Goal: Transaction & Acquisition: Subscribe to service/newsletter

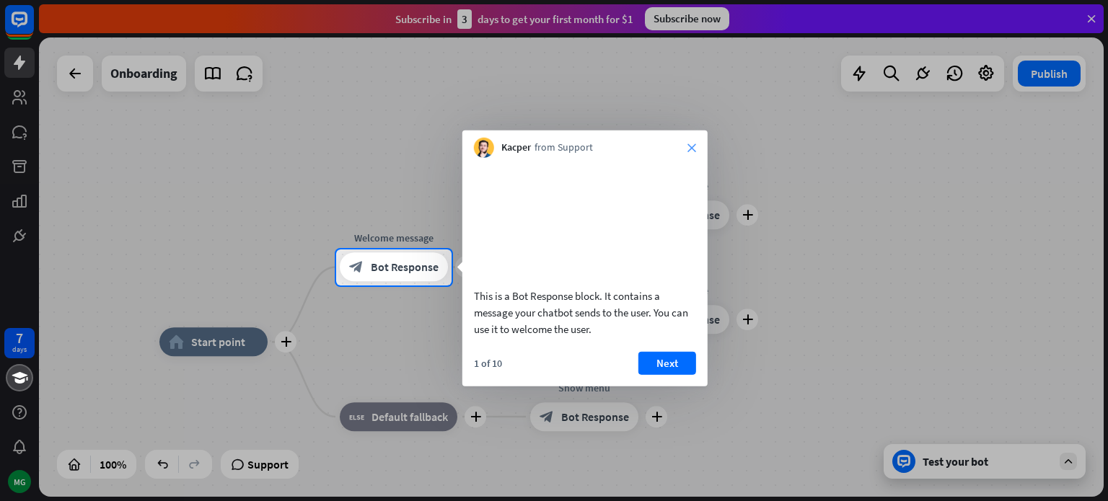
click at [691, 149] on icon "close" at bounding box center [692, 148] width 9 height 9
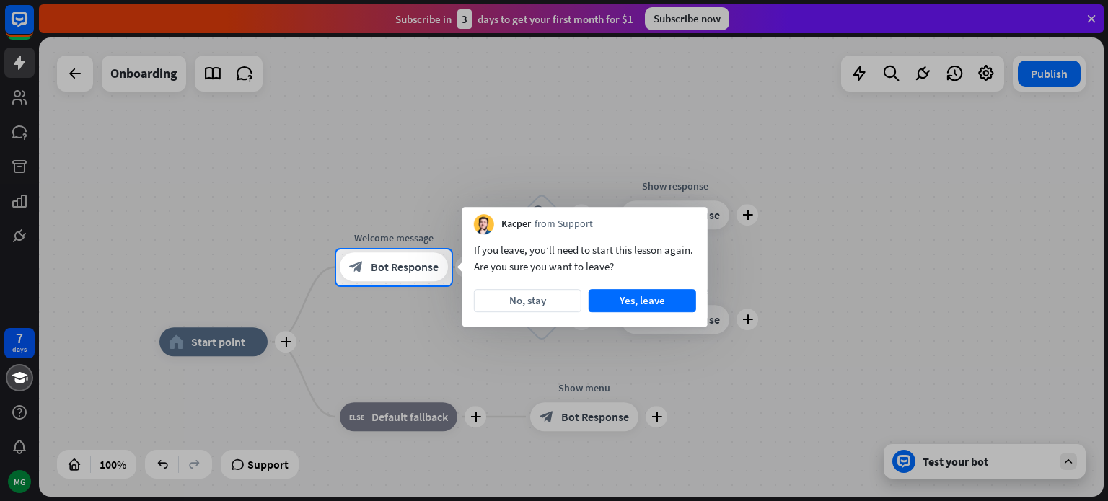
click at [674, 20] on div at bounding box center [554, 125] width 1108 height 250
click at [543, 303] on button "No, stay" at bounding box center [528, 300] width 108 height 23
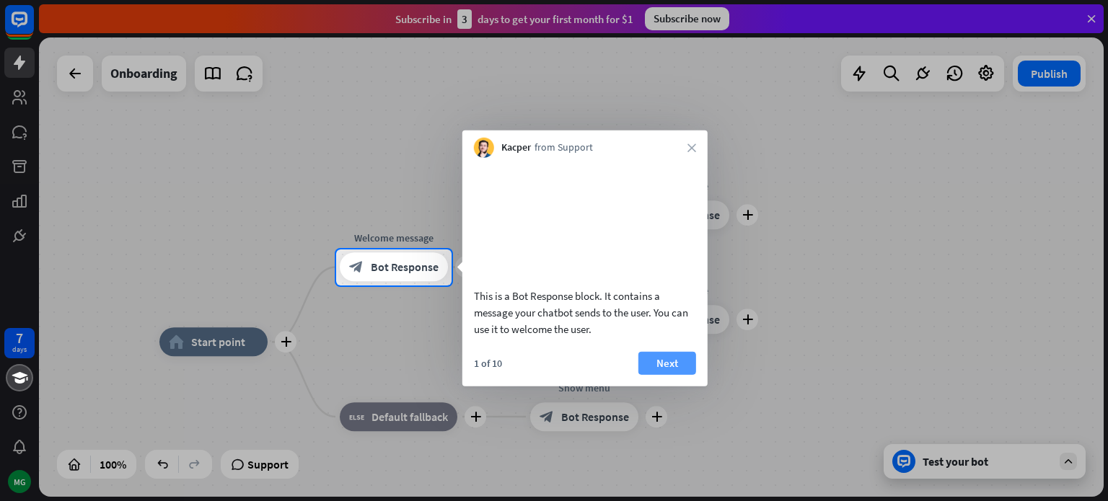
click at [661, 374] on button "Next" at bounding box center [668, 362] width 58 height 23
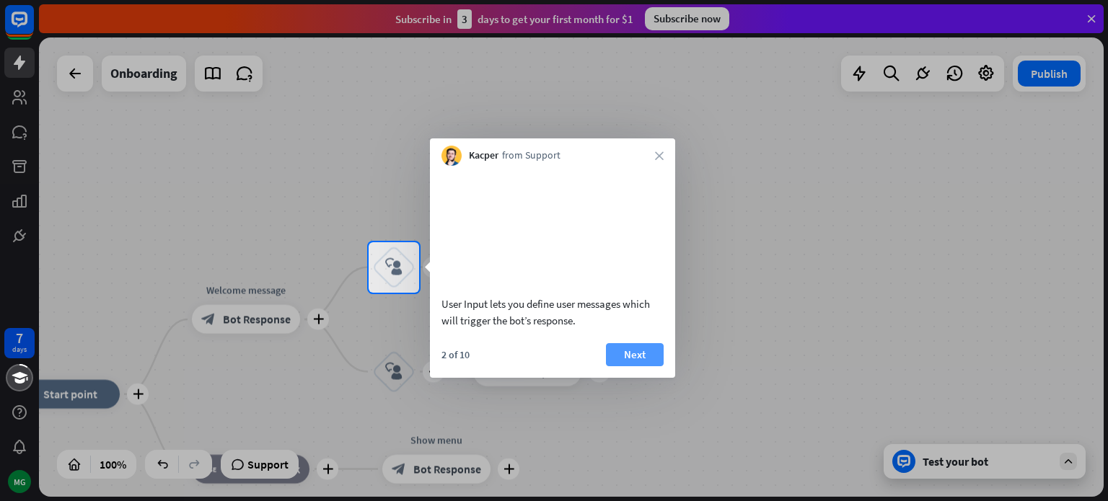
click at [638, 367] on button "Next" at bounding box center [635, 354] width 58 height 23
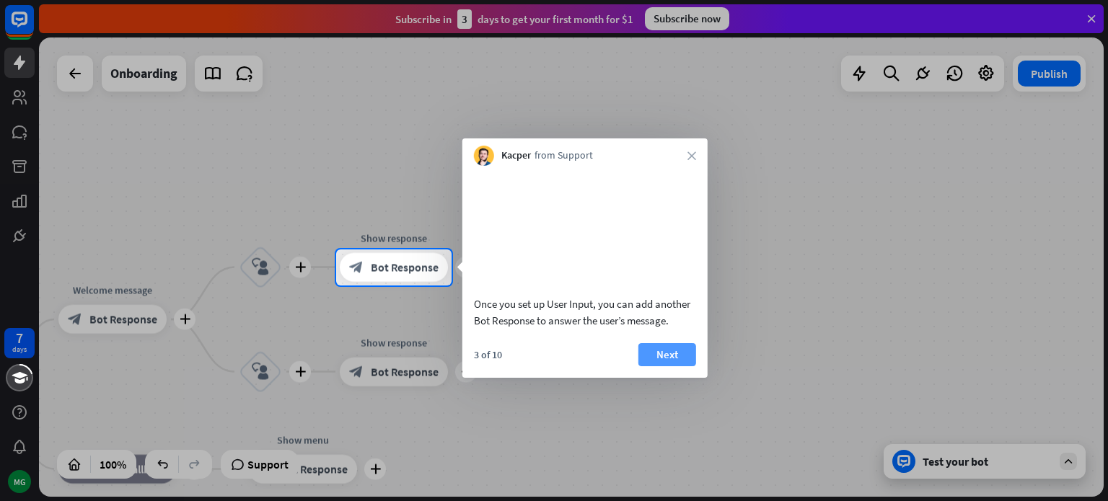
click at [661, 367] on button "Next" at bounding box center [668, 354] width 58 height 23
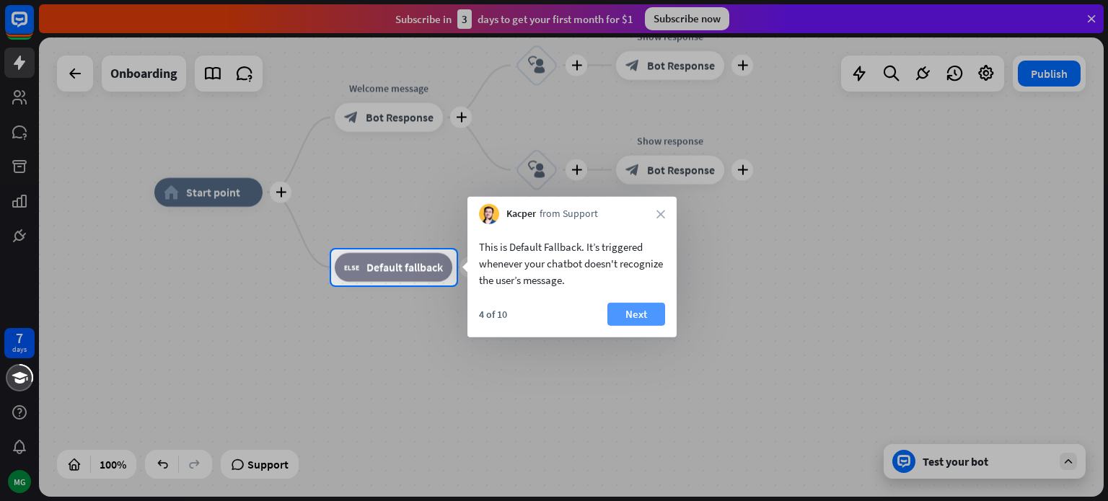
click at [645, 313] on button "Next" at bounding box center [636, 314] width 58 height 23
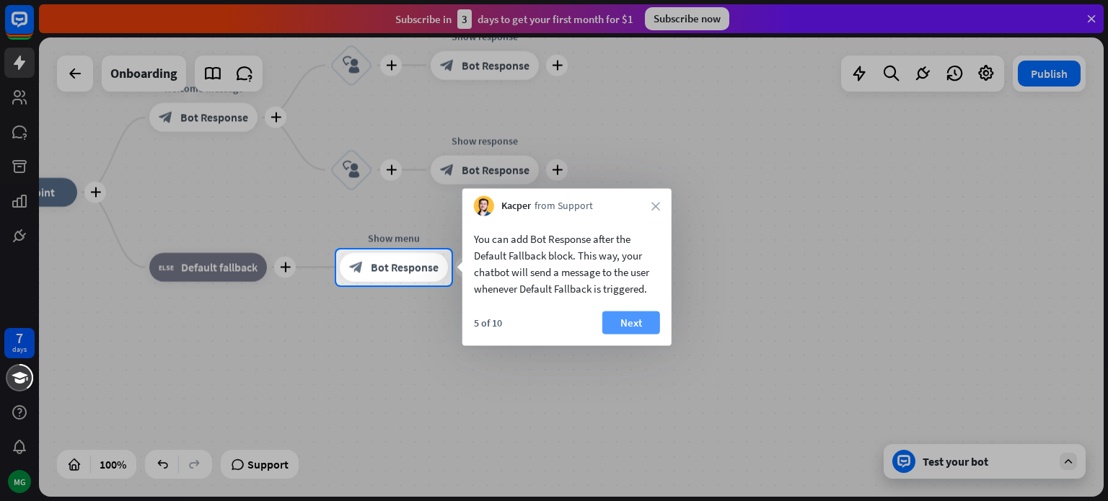
click at [631, 320] on button "Next" at bounding box center [631, 323] width 58 height 23
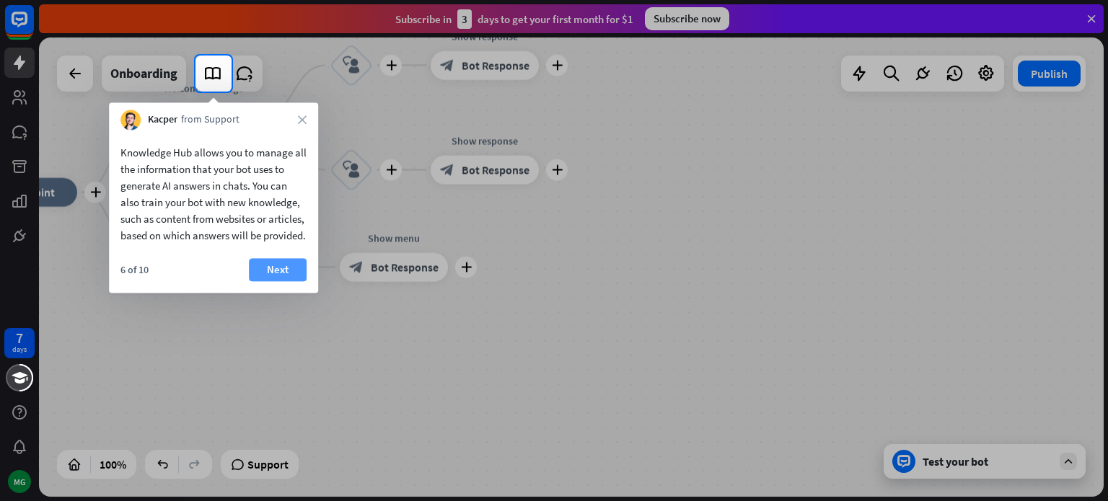
click at [275, 281] on button "Next" at bounding box center [278, 269] width 58 height 23
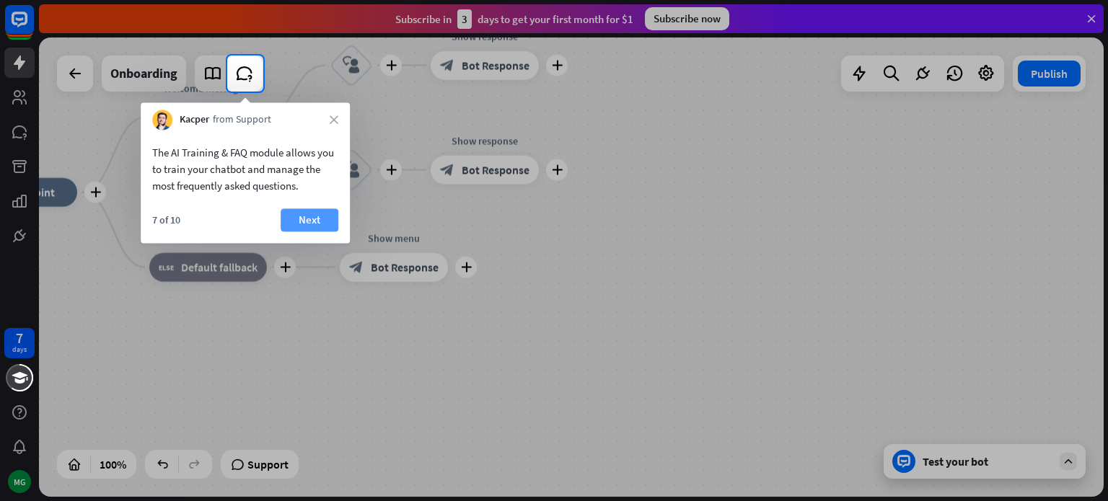
click at [299, 220] on button "Next" at bounding box center [310, 220] width 58 height 23
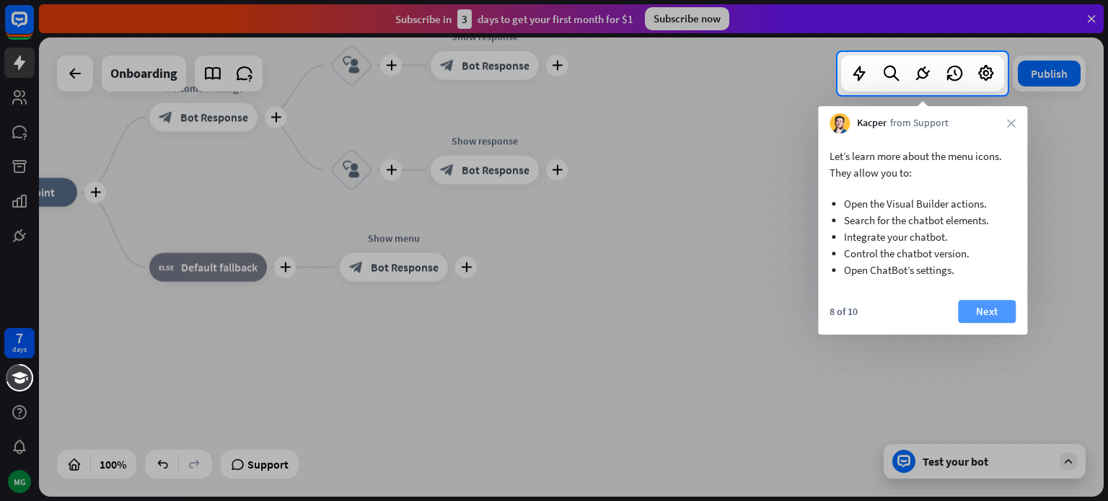
click at [1006, 317] on button "Next" at bounding box center [987, 311] width 58 height 23
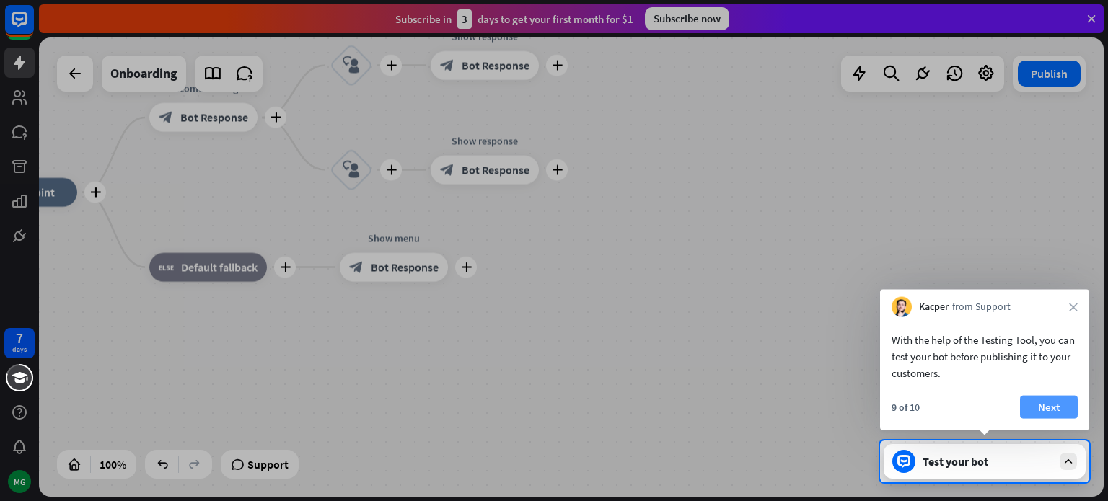
click at [1050, 408] on button "Next" at bounding box center [1049, 407] width 58 height 23
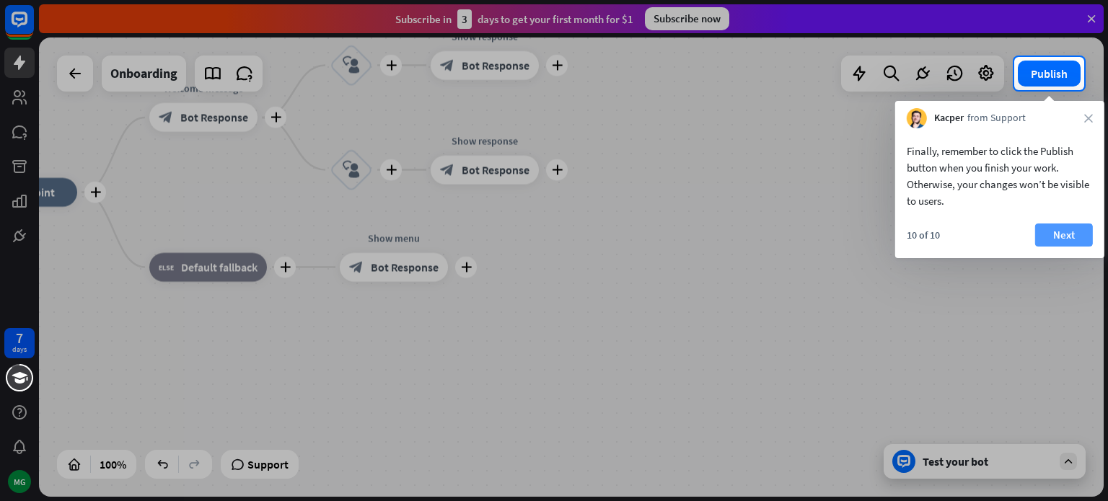
click at [1060, 235] on button "Next" at bounding box center [1064, 235] width 58 height 23
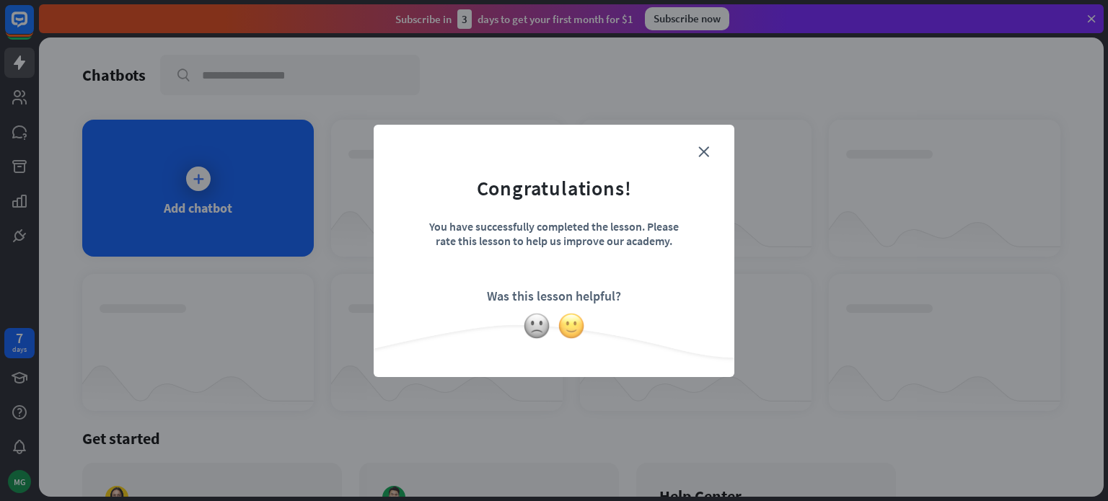
click at [570, 325] on img at bounding box center [571, 325] width 27 height 27
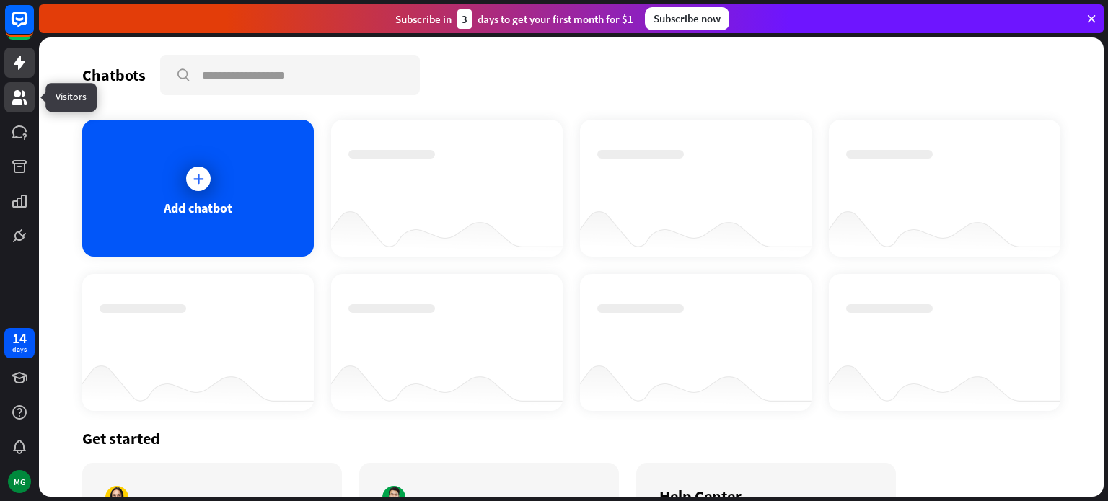
click at [19, 95] on icon at bounding box center [19, 97] width 14 height 14
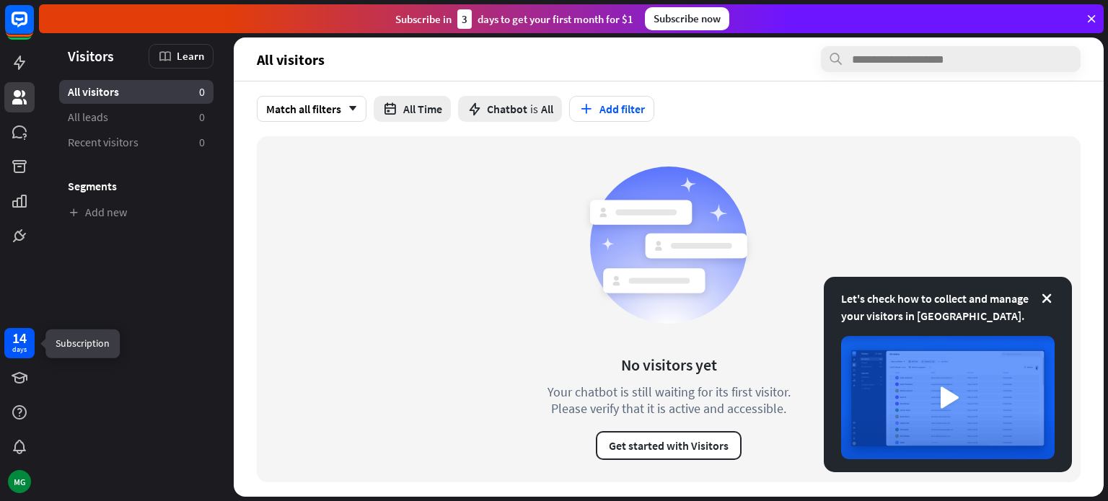
click at [15, 344] on div "14" at bounding box center [19, 338] width 14 height 13
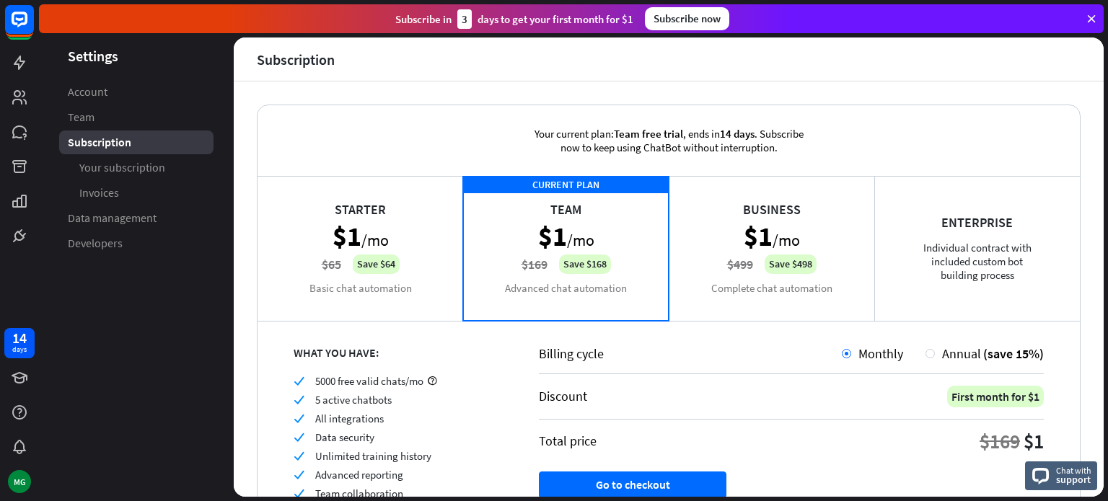
click at [374, 271] on div "Starter $1 /mo $65 Save $64 Basic chat automation" at bounding box center [361, 248] width 206 height 144
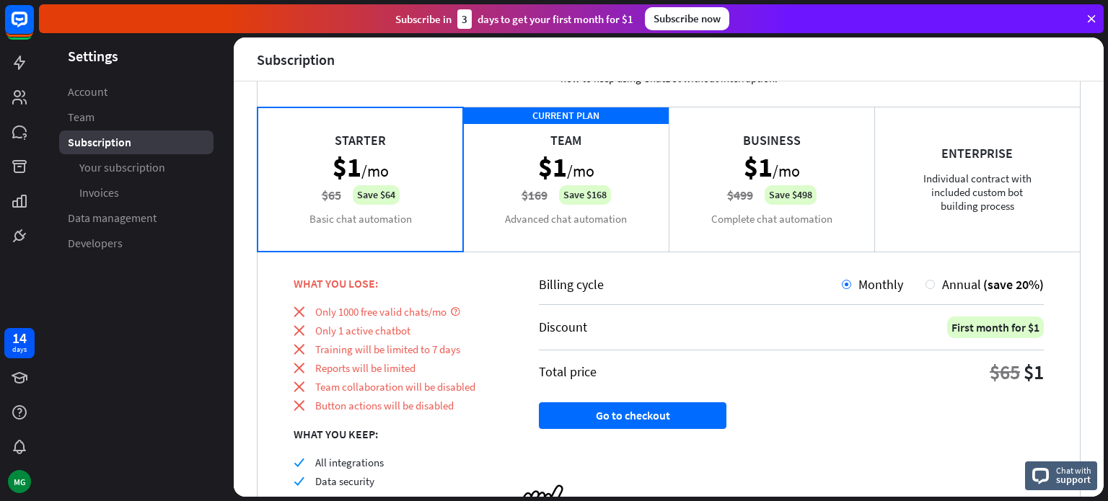
scroll to position [69, 0]
click at [642, 408] on button "Go to checkout" at bounding box center [633, 416] width 188 height 27
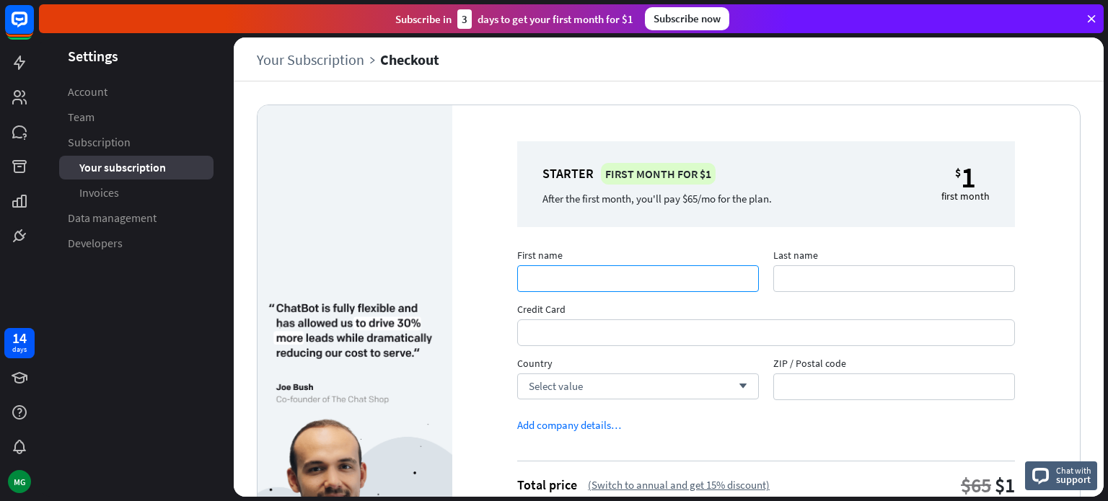
click at [592, 271] on input "First name" at bounding box center [638, 279] width 242 height 27
type input "****"
click at [842, 274] on input "Last name" at bounding box center [894, 279] width 242 height 27
type input "*******"
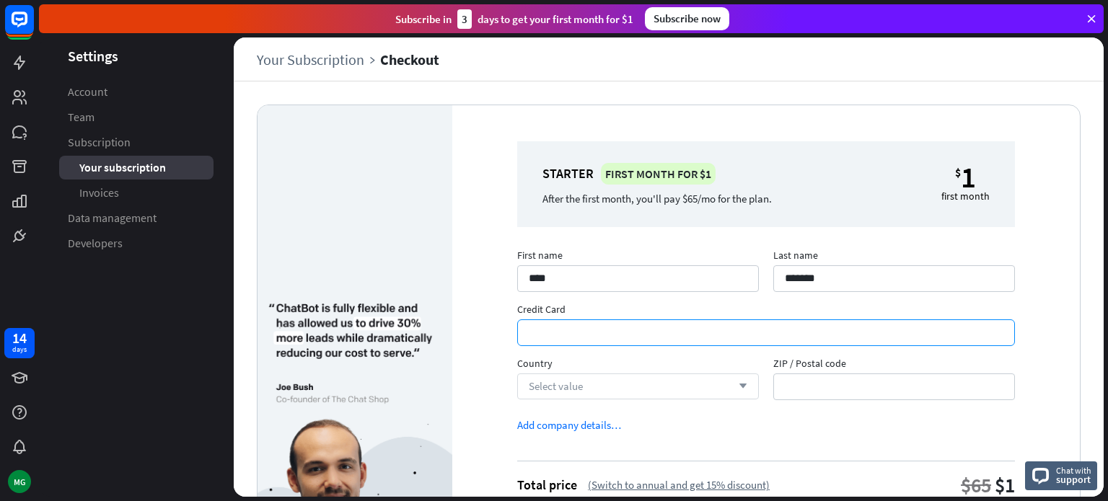
click at [602, 384] on div "Select value arrow_down" at bounding box center [638, 387] width 242 height 26
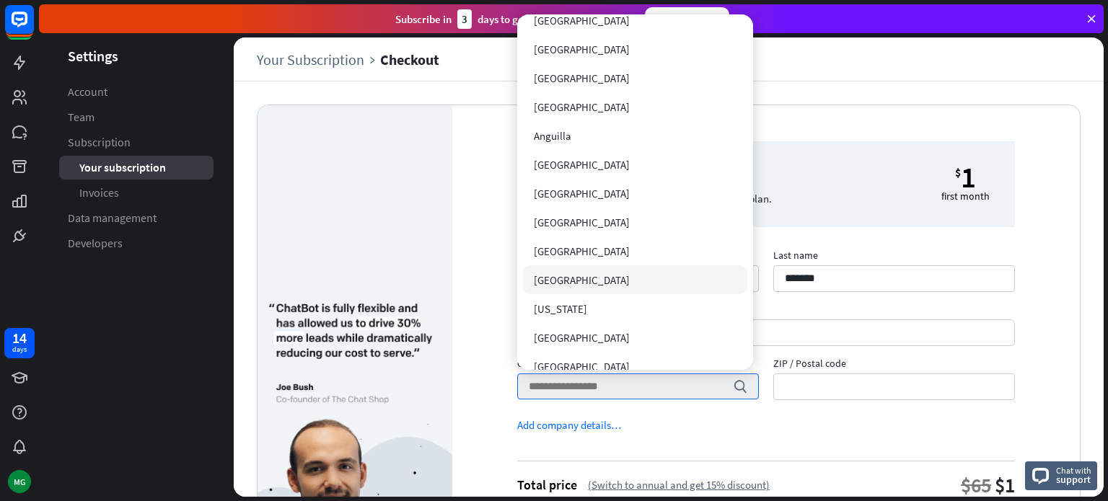
scroll to position [144, 0]
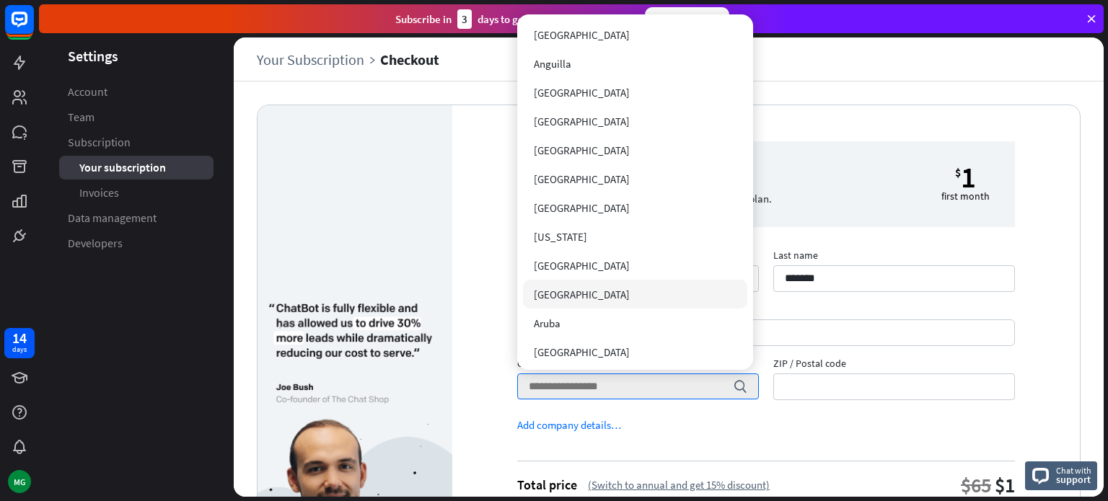
click at [572, 281] on div "[GEOGRAPHIC_DATA]" at bounding box center [635, 294] width 225 height 29
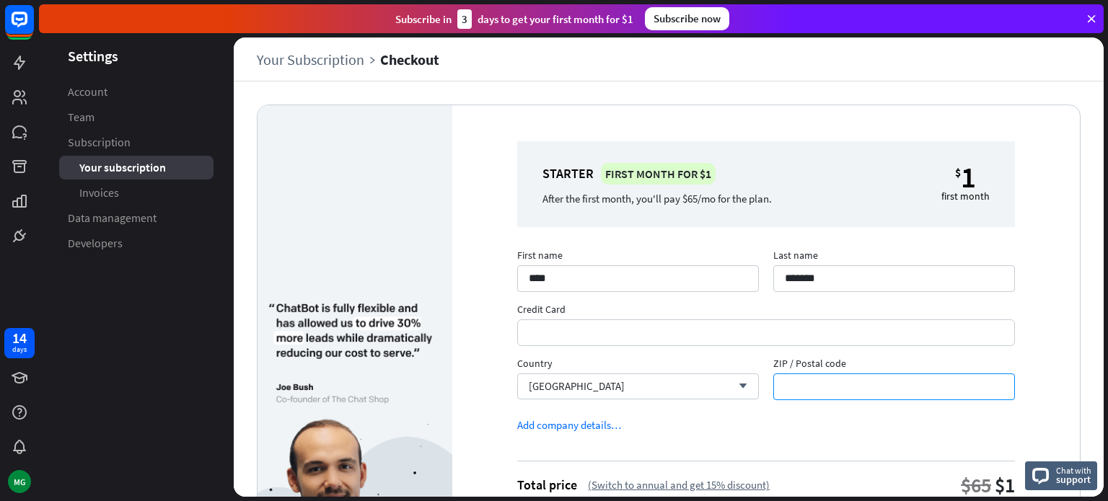
click at [795, 377] on input "ZIP / Postal code" at bounding box center [894, 387] width 242 height 27
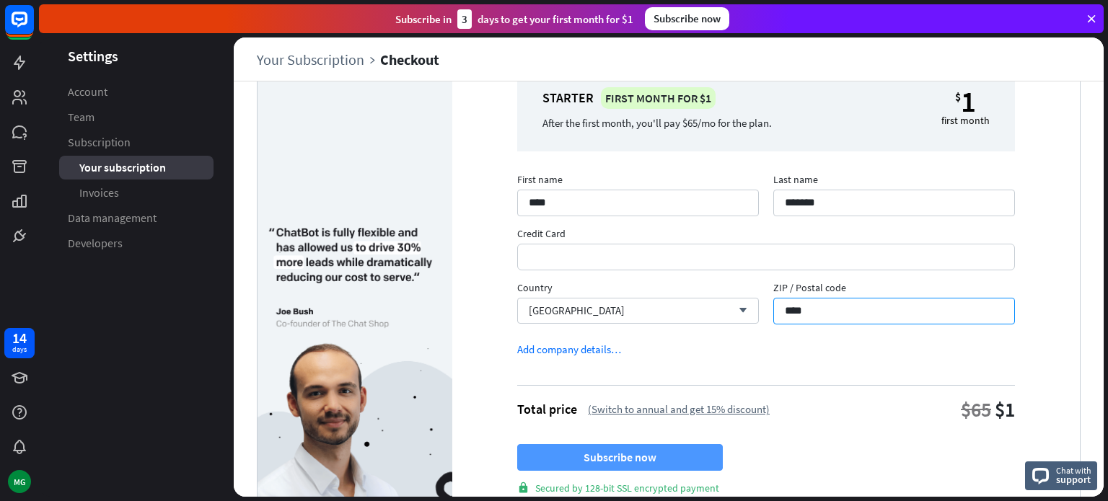
scroll to position [0, 0]
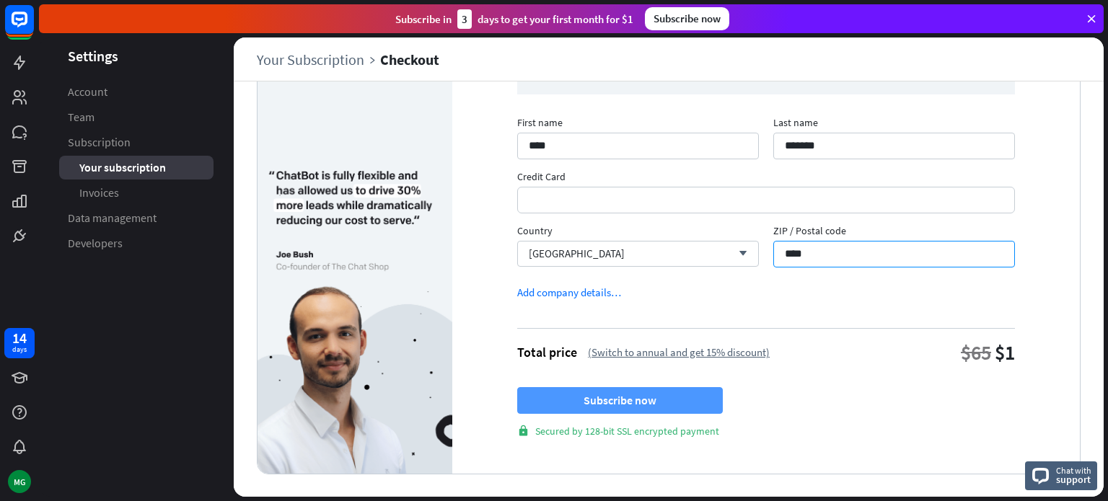
type input "****"
click at [658, 399] on button "Subscribe now" at bounding box center [620, 400] width 206 height 27
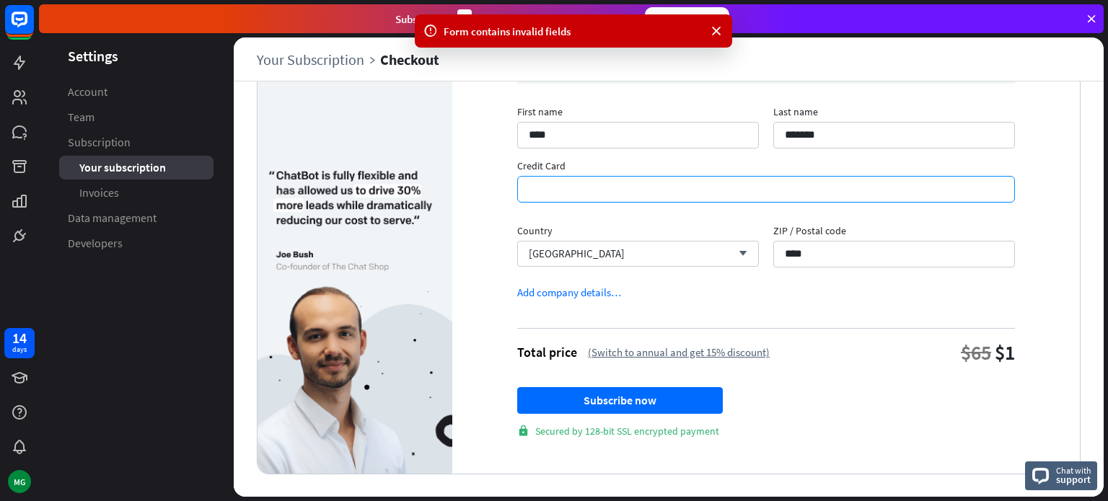
scroll to position [133, 0]
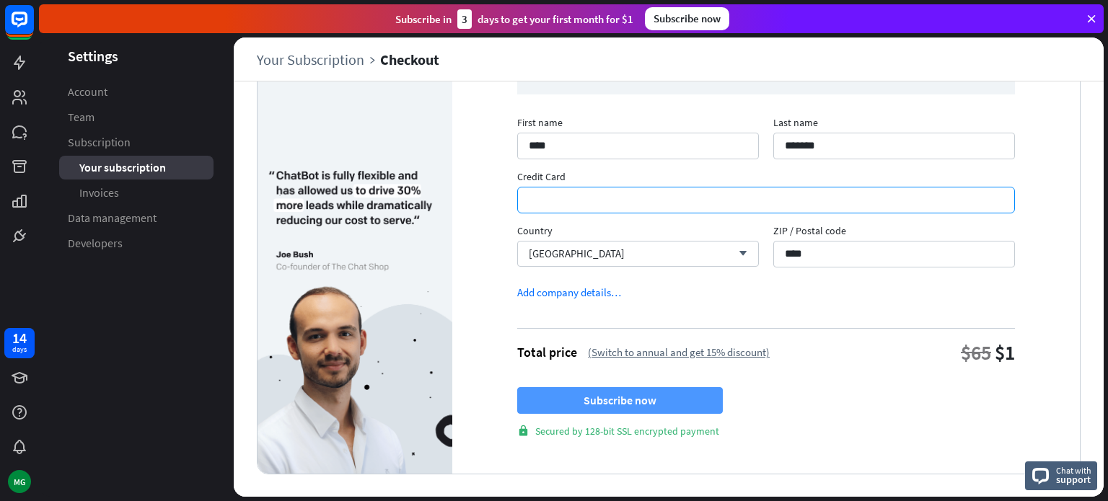
click at [579, 395] on button "Subscribe now" at bounding box center [620, 400] width 206 height 27
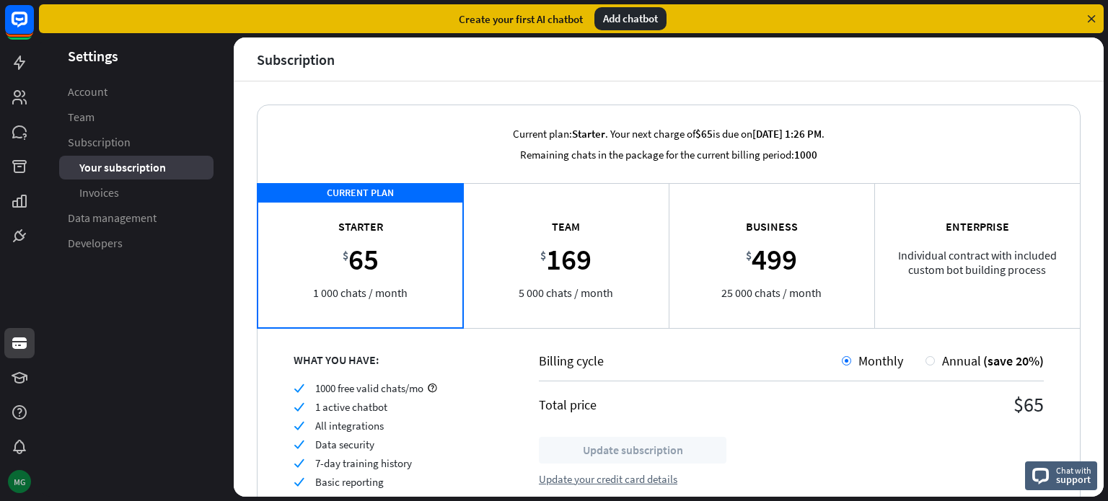
click at [20, 478] on div "MG" at bounding box center [19, 481] width 23 height 23
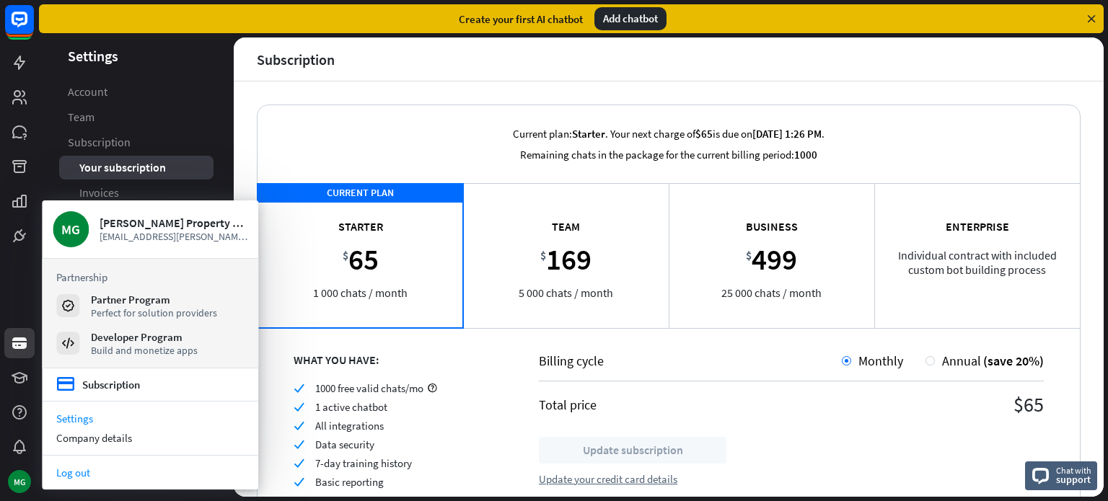
click at [70, 468] on link "Log out" at bounding box center [150, 472] width 216 height 19
